Goal: Task Accomplishment & Management: Manage account settings

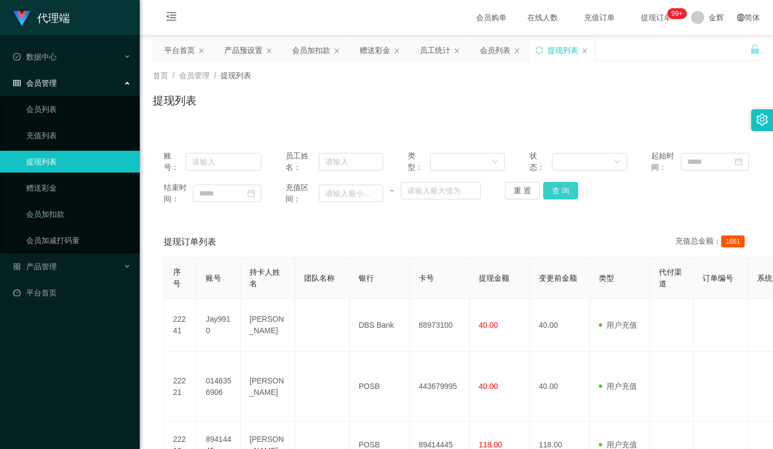
click at [547, 189] on button "查 询" at bounding box center [560, 190] width 35 height 17
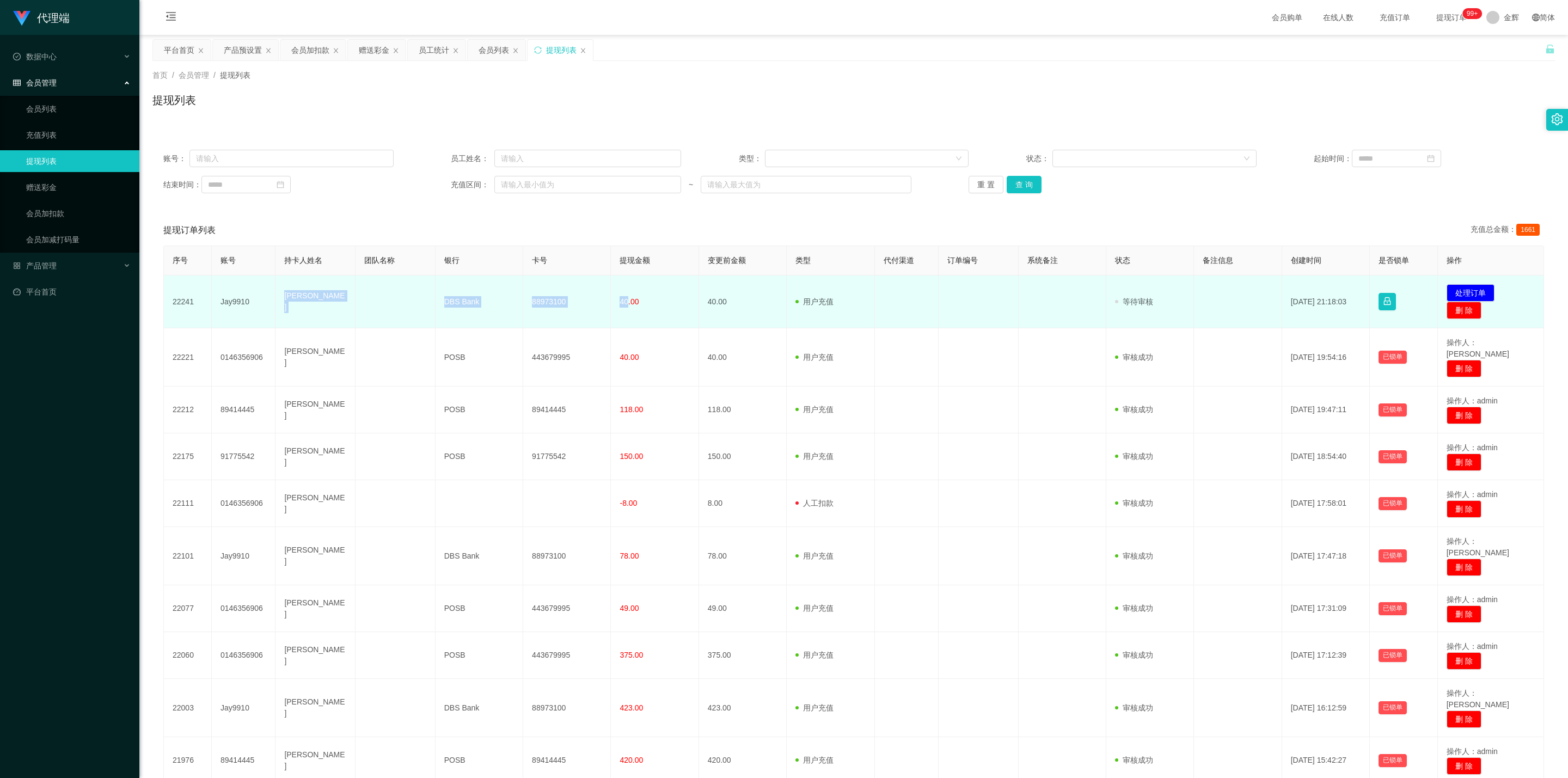
drag, startPoint x: 329, startPoint y: 305, endPoint x: 626, endPoint y: 310, distance: 297.0
click at [626, 310] on tr "22241 Jay9910 [PERSON_NAME] DBS Bank 88973100 40.00 40.00 用户充值 人工扣款 审核驳回 审核成功 等…" at bounding box center [853, 301] width 1379 height 53
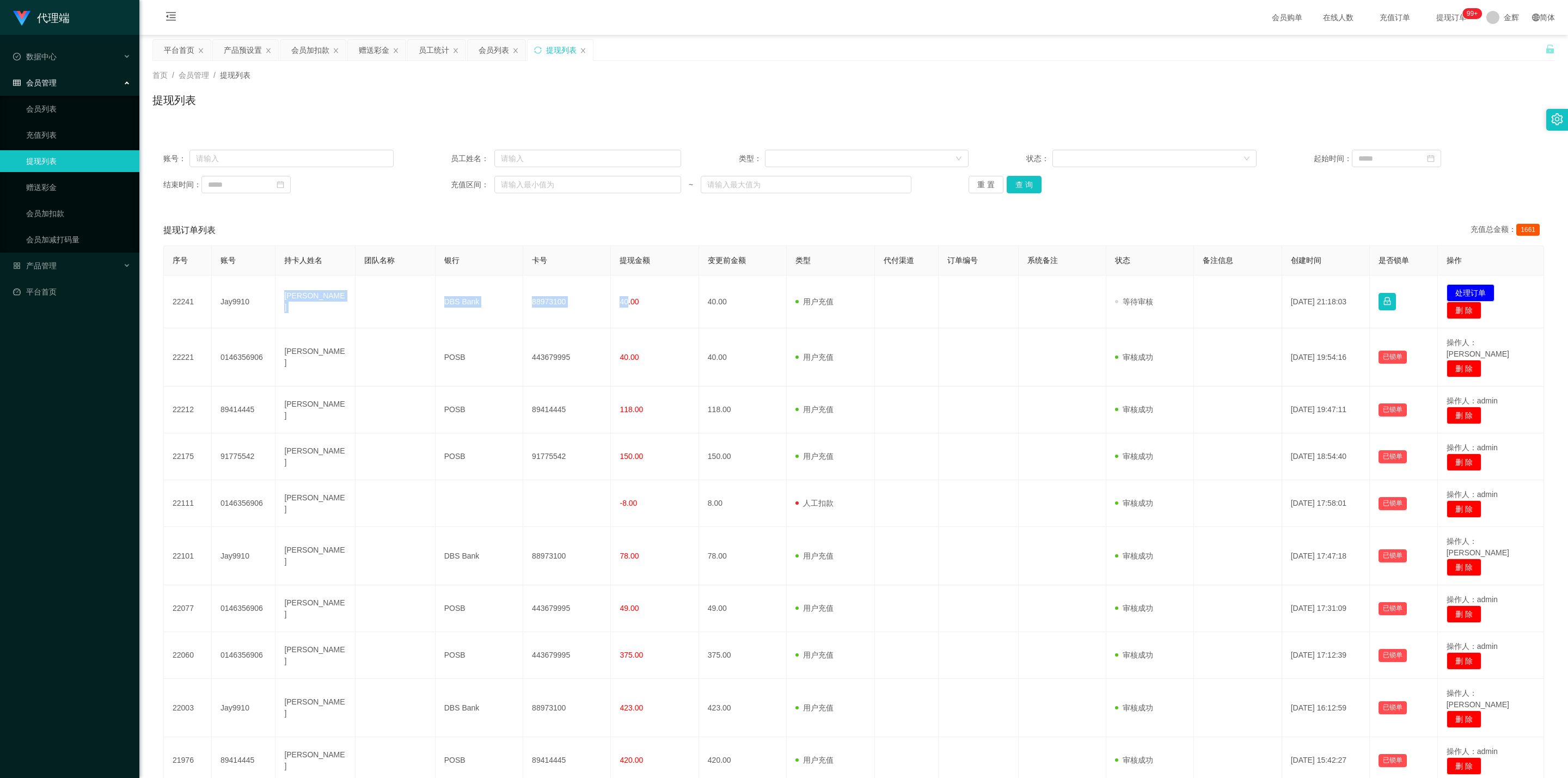
copy tr "[PERSON_NAME] DBS Bank 88973100 40"
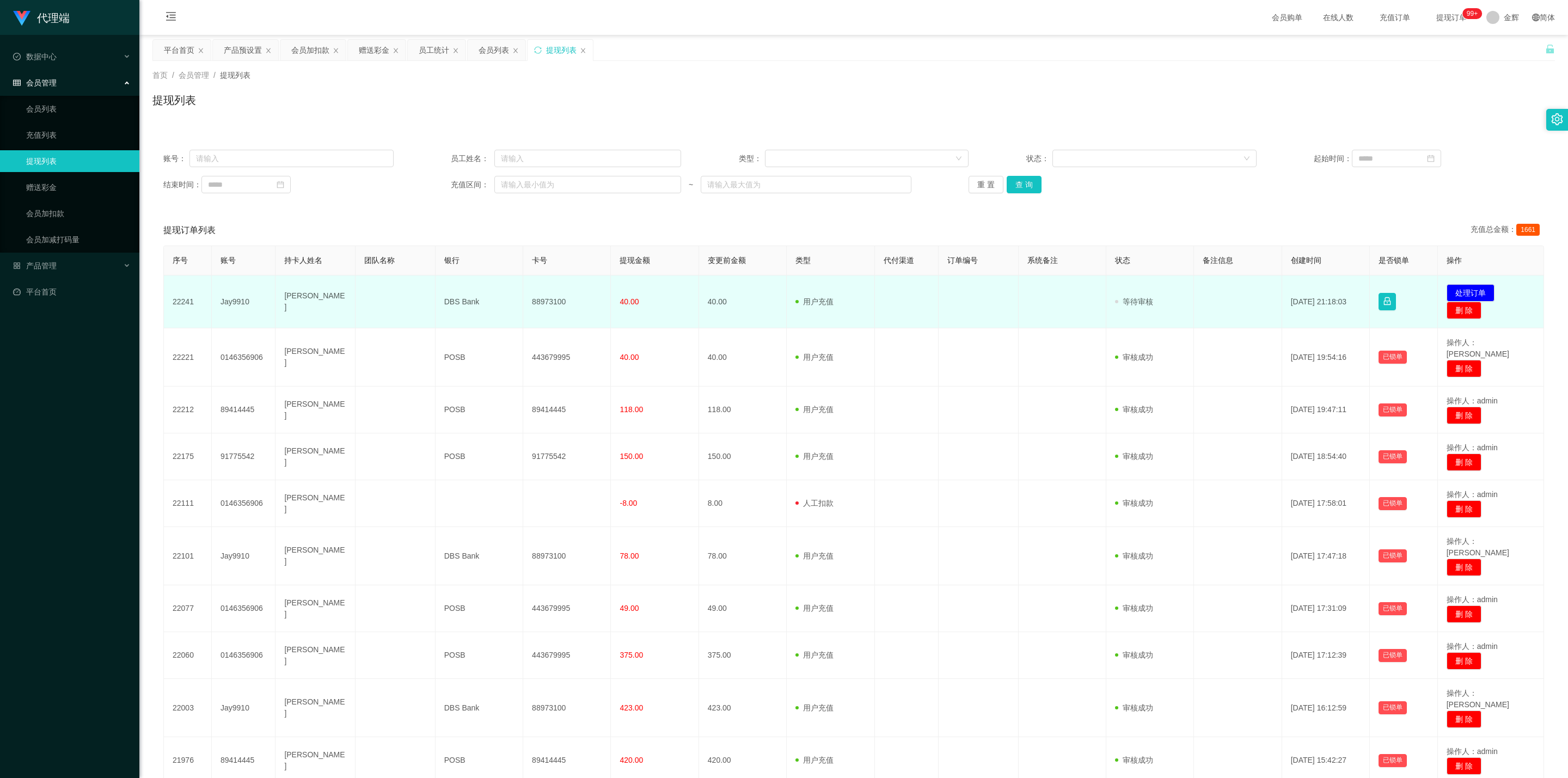
click at [770, 283] on td "发起代付 处理订单 删 除" at bounding box center [1490, 301] width 106 height 53
click at [770, 298] on button "处理订单" at bounding box center [1470, 292] width 48 height 17
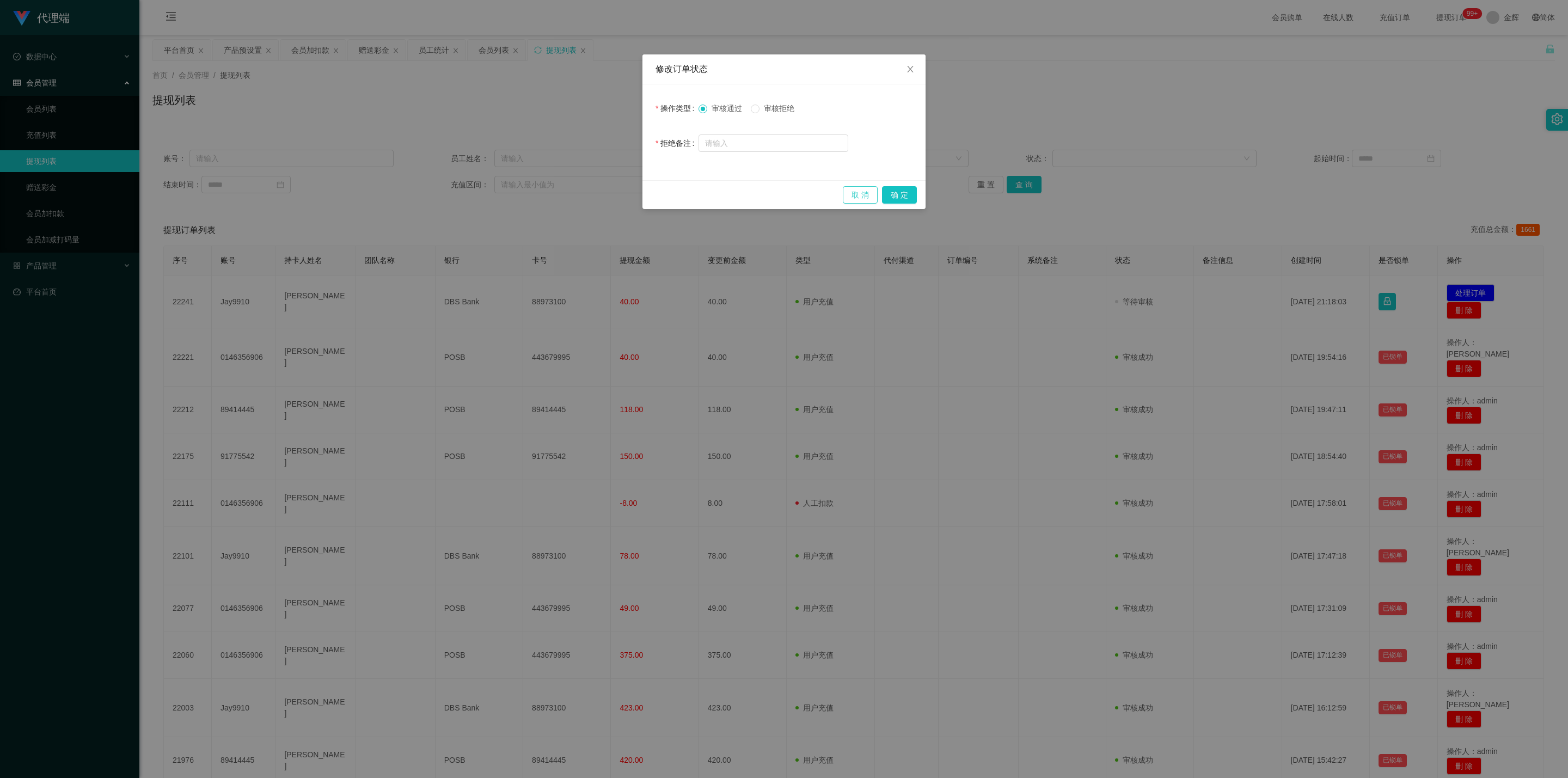
click at [770, 196] on button "取 消" at bounding box center [860, 194] width 35 height 17
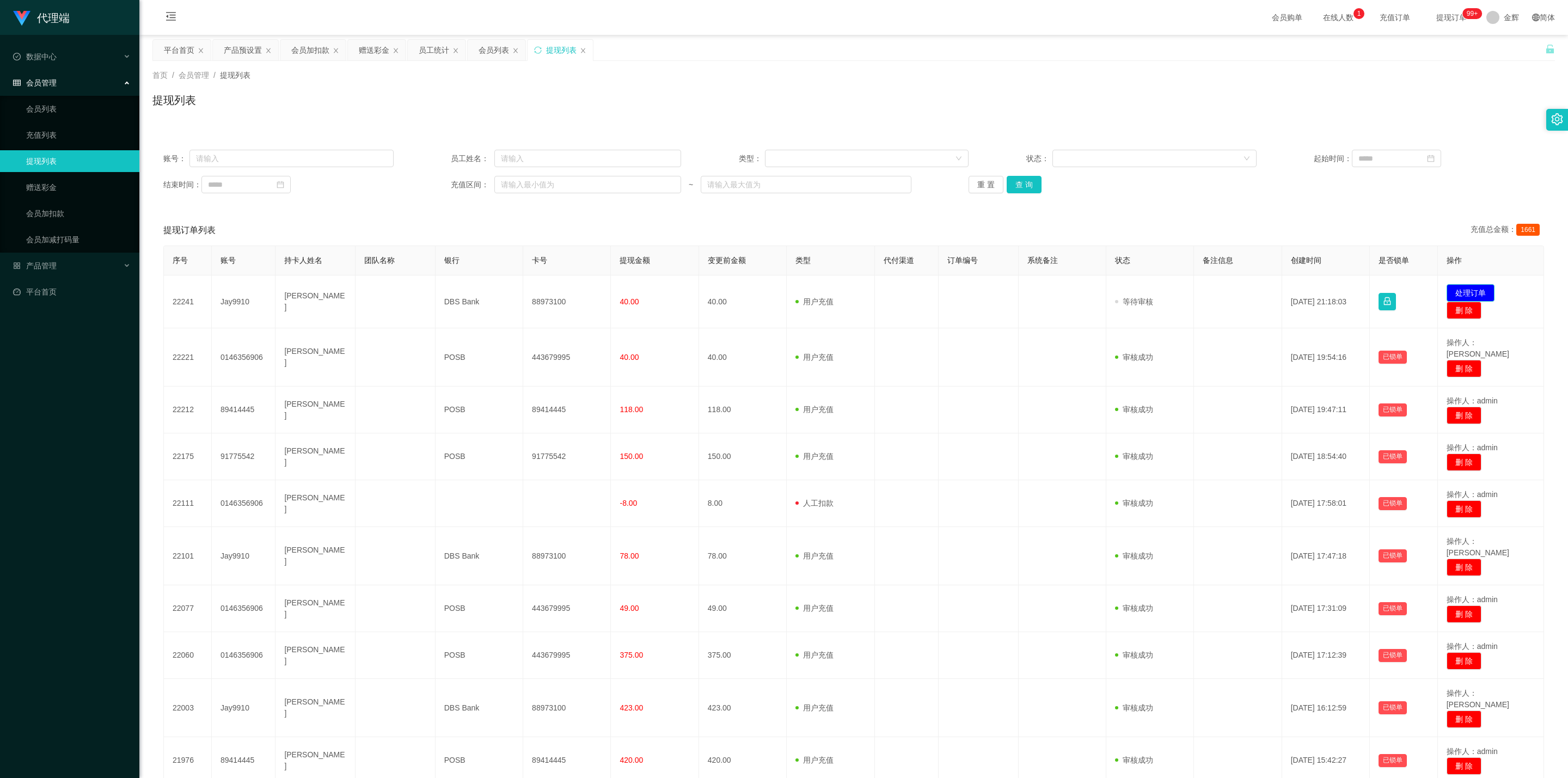
click at [770, 292] on button "处理订单" at bounding box center [1470, 292] width 48 height 17
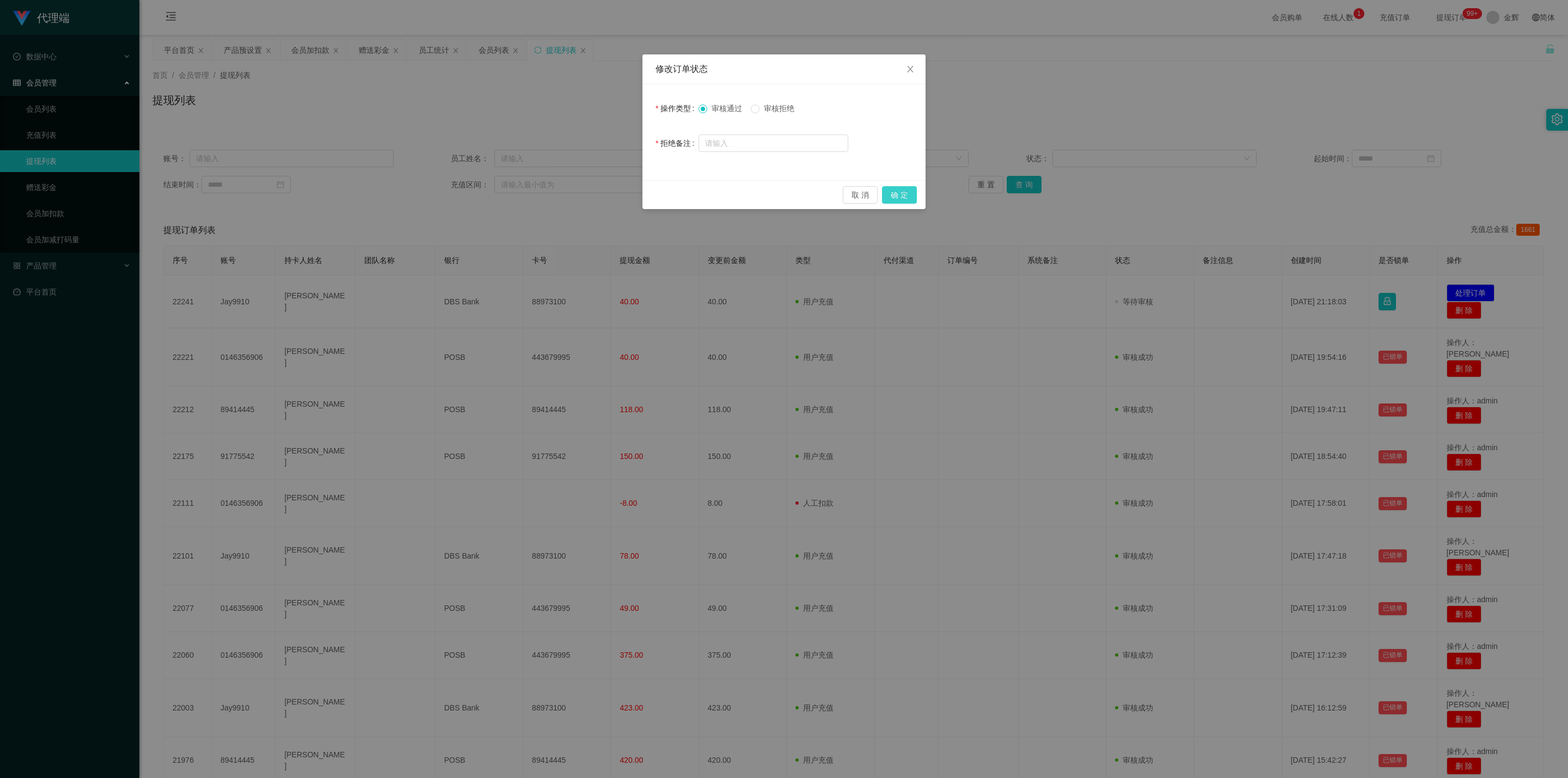
click at [770, 199] on button "确 定" at bounding box center [899, 194] width 35 height 17
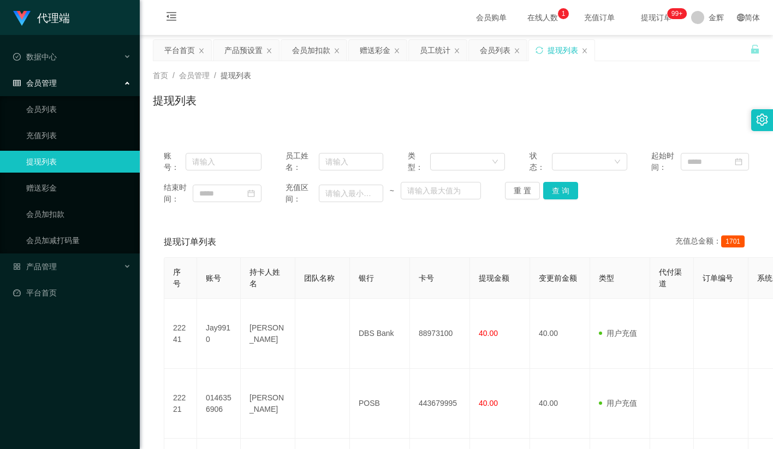
click at [454, 106] on div "提现列表" at bounding box center [456, 104] width 607 height 25
click at [40, 212] on link "会员加扣款" at bounding box center [78, 214] width 105 height 22
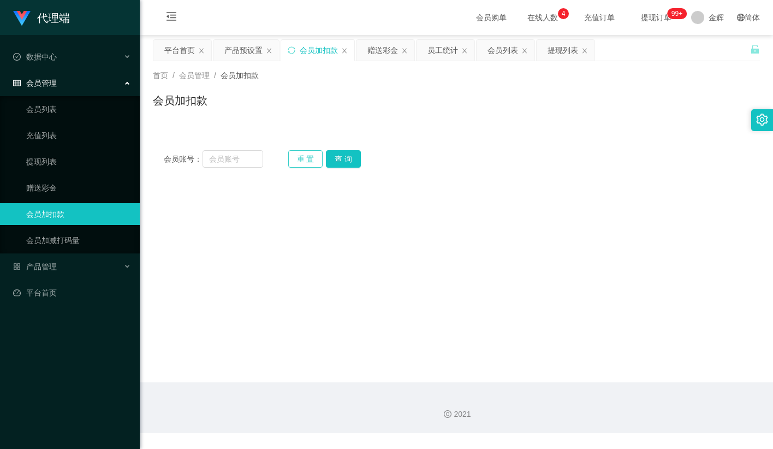
click at [318, 159] on button "重 置" at bounding box center [305, 158] width 35 height 17
click at [241, 159] on input "text" at bounding box center [232, 158] width 61 height 17
paste input "Pema"
type input "Pema"
click at [338, 159] on button "查 询" at bounding box center [343, 158] width 35 height 17
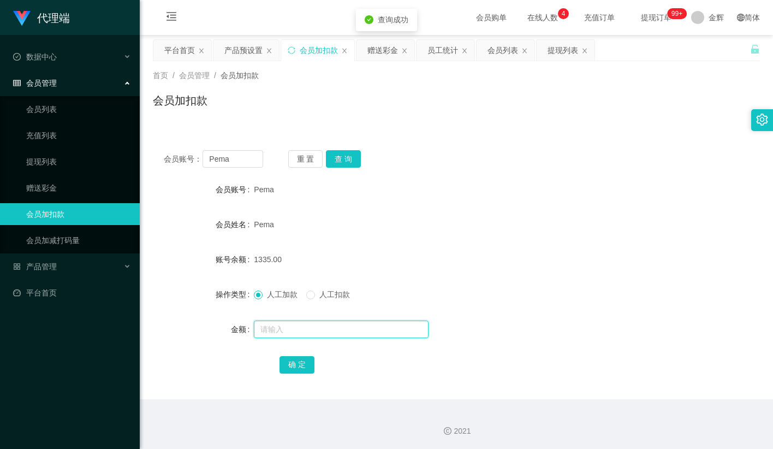
click at [290, 331] on input "text" at bounding box center [341, 328] width 175 height 17
type input "15"
click at [303, 374] on div "确 定" at bounding box center [456, 364] width 354 height 22
click at [300, 367] on button "确 定" at bounding box center [296, 364] width 35 height 17
click at [462, 220] on div "Pema" at bounding box center [431, 224] width 354 height 22
